Goal: Transaction & Acquisition: Purchase product/service

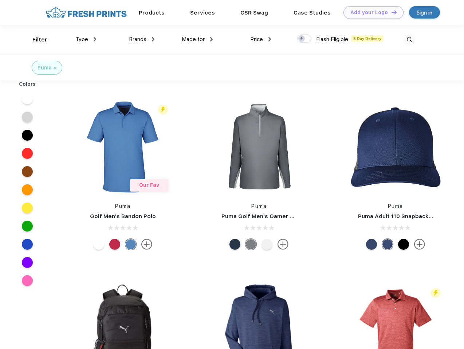
click at [371, 12] on link "Add your Logo Design Tool" at bounding box center [373, 12] width 60 height 13
click at [0, 0] on div "Design Tool" at bounding box center [0, 0] width 0 height 0
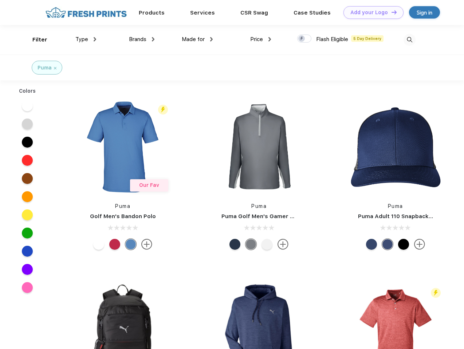
click at [391, 12] on link "Add your Logo Design Tool" at bounding box center [373, 12] width 60 height 13
click at [35, 40] on div "Filter" at bounding box center [39, 40] width 15 height 8
click at [86, 39] on span "Type" at bounding box center [81, 39] width 13 height 7
click at [142, 39] on span "Brands" at bounding box center [137, 39] width 17 height 7
click at [197, 39] on span "Made for" at bounding box center [193, 39] width 23 height 7
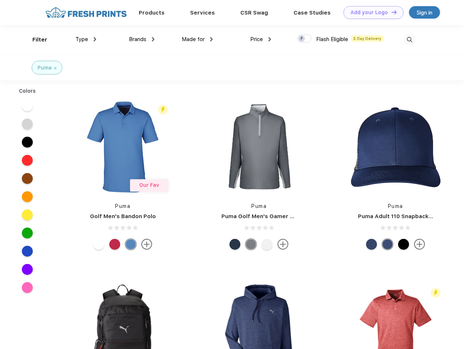
click at [261, 39] on span "Price" at bounding box center [256, 39] width 13 height 7
click at [304, 39] on div at bounding box center [304, 39] width 14 height 8
click at [302, 39] on input "checkbox" at bounding box center [299, 36] width 5 height 5
click at [409, 40] on img at bounding box center [409, 40] width 12 height 12
